Goal: Task Accomplishment & Management: Use online tool/utility

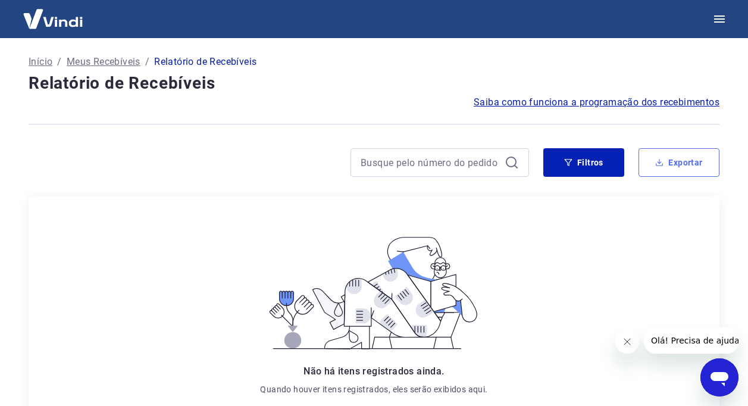
click at [679, 164] on button "Exportar" at bounding box center [679, 162] width 81 height 29
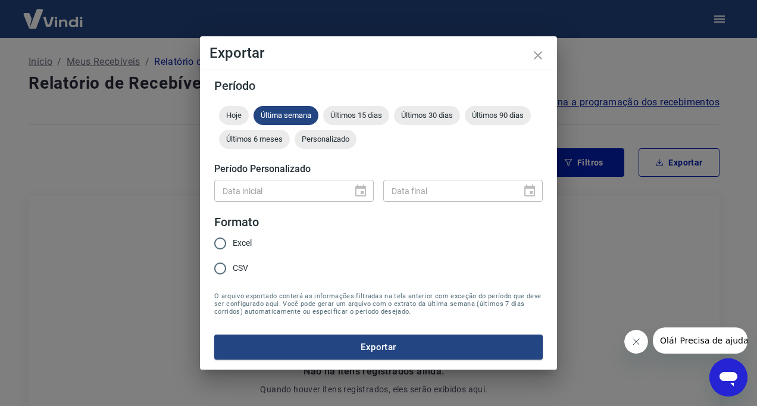
click at [220, 243] on input "Excel" at bounding box center [220, 243] width 25 height 25
radio input "true"
click at [226, 116] on span "Hoje" at bounding box center [234, 115] width 30 height 9
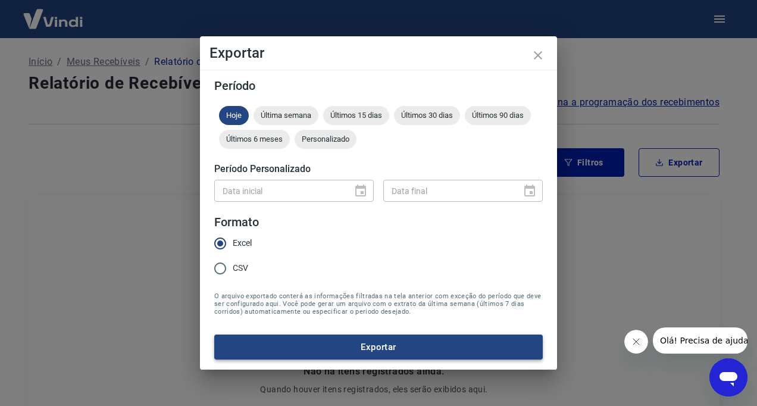
click at [377, 349] on button "Exportar" at bounding box center [378, 347] width 329 height 25
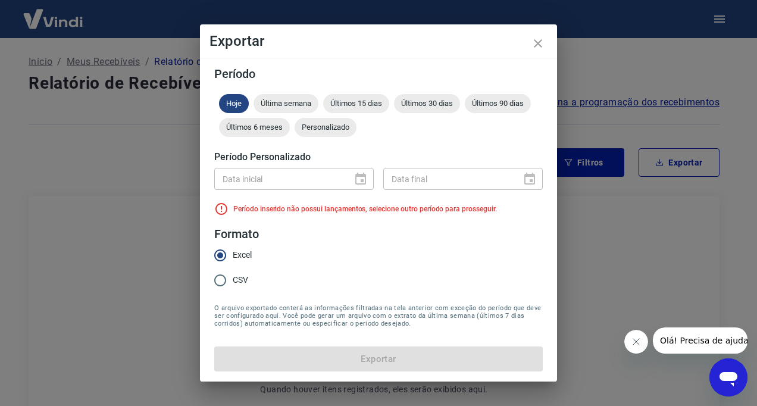
click at [366, 177] on div "Data inicial" at bounding box center [294, 179] width 160 height 22
click at [542, 40] on icon "close" at bounding box center [538, 43] width 14 height 14
